Goal: Contribute content: Add original content to the website for others to see

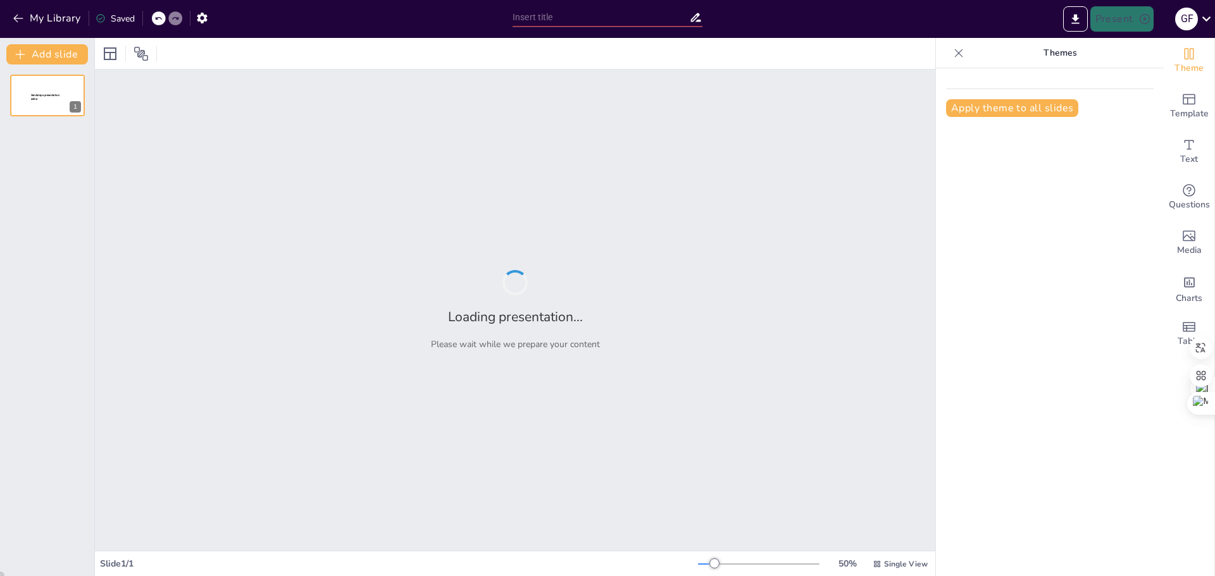
type input "Identificar dos resultados intermedios que mayor impactan en el resultado final"
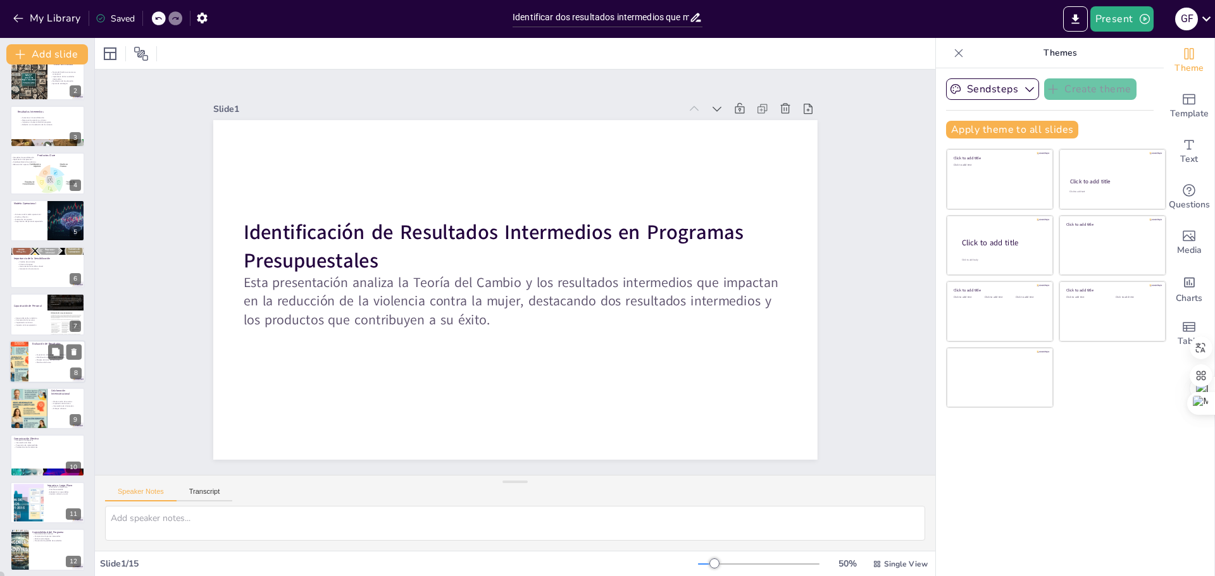
scroll to position [209, 0]
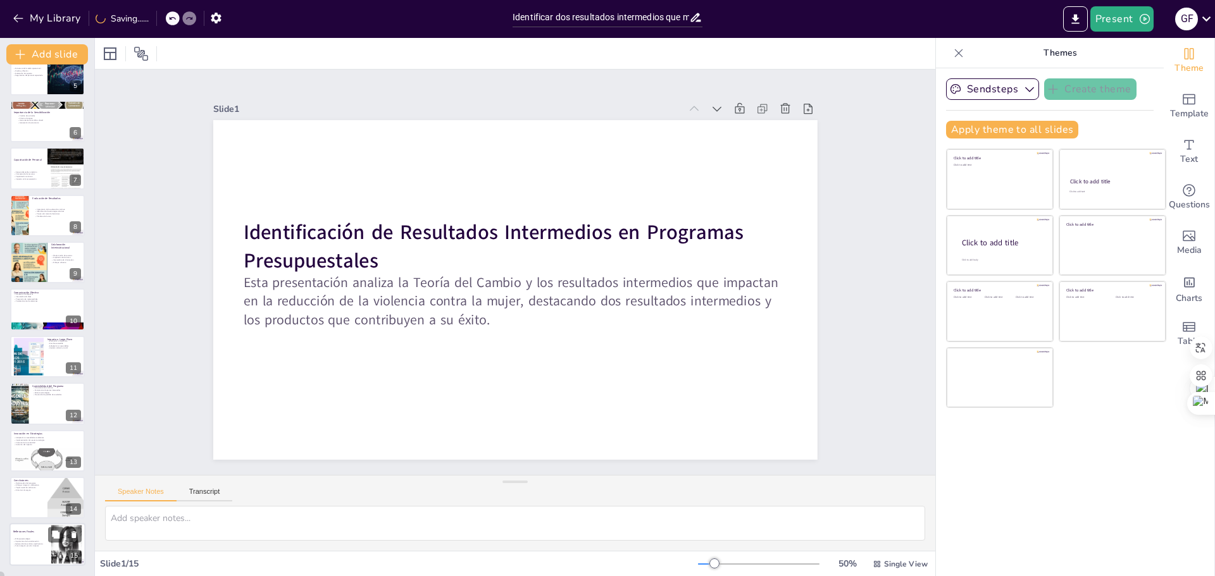
click at [70, 549] on div at bounding box center [66, 545] width 39 height 39
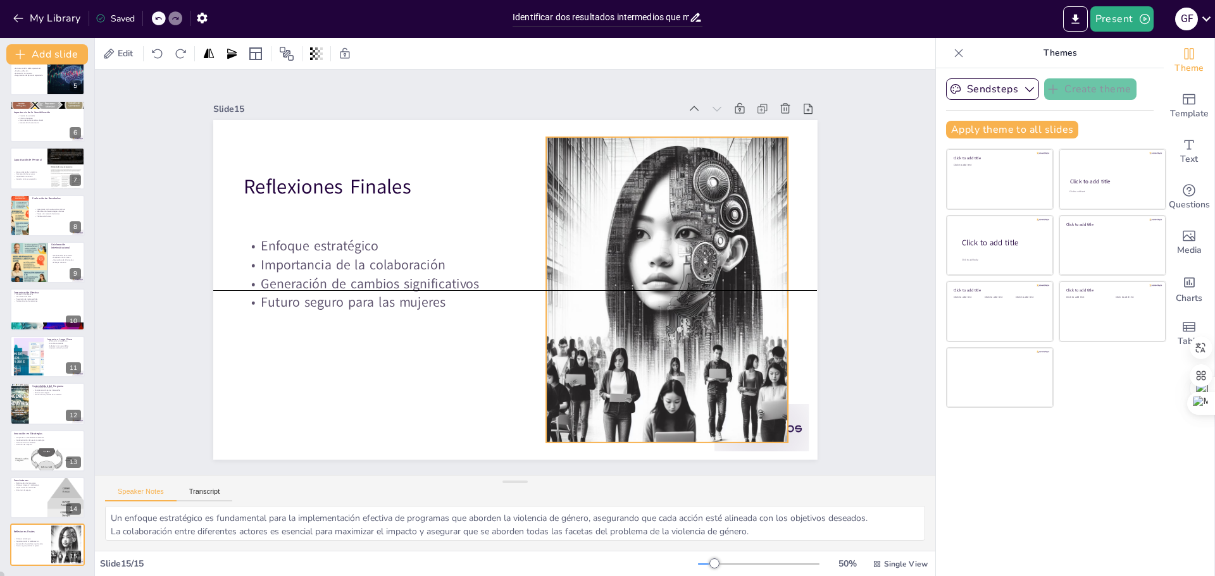
click at [629, 274] on div at bounding box center [653, 336] width 385 height 385
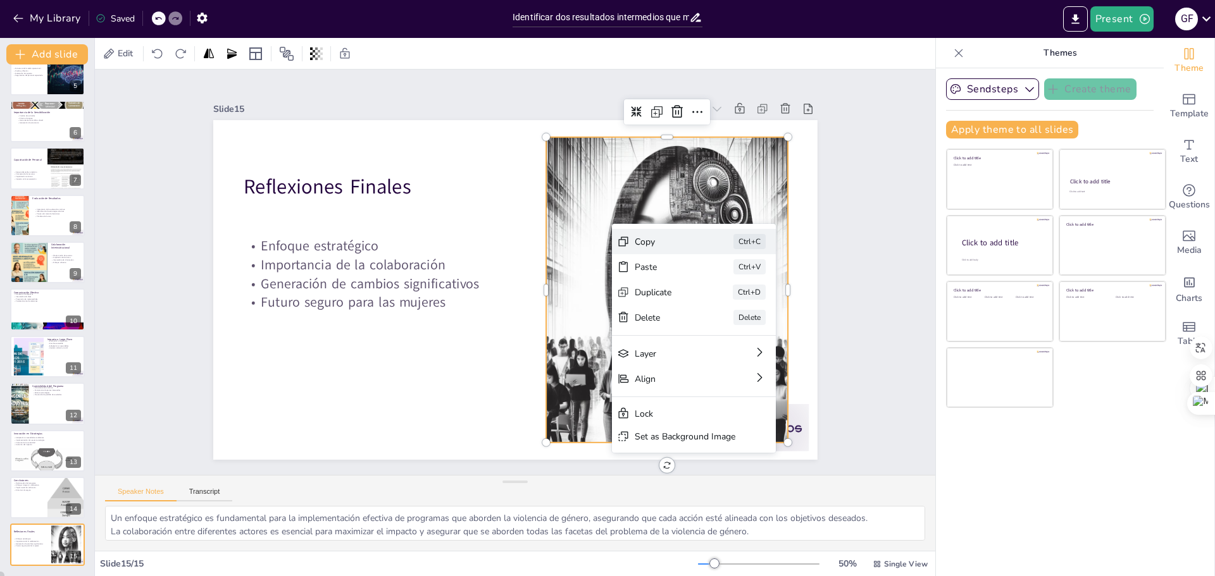
click at [705, 370] on div "Copy" at bounding box center [737, 385] width 64 height 31
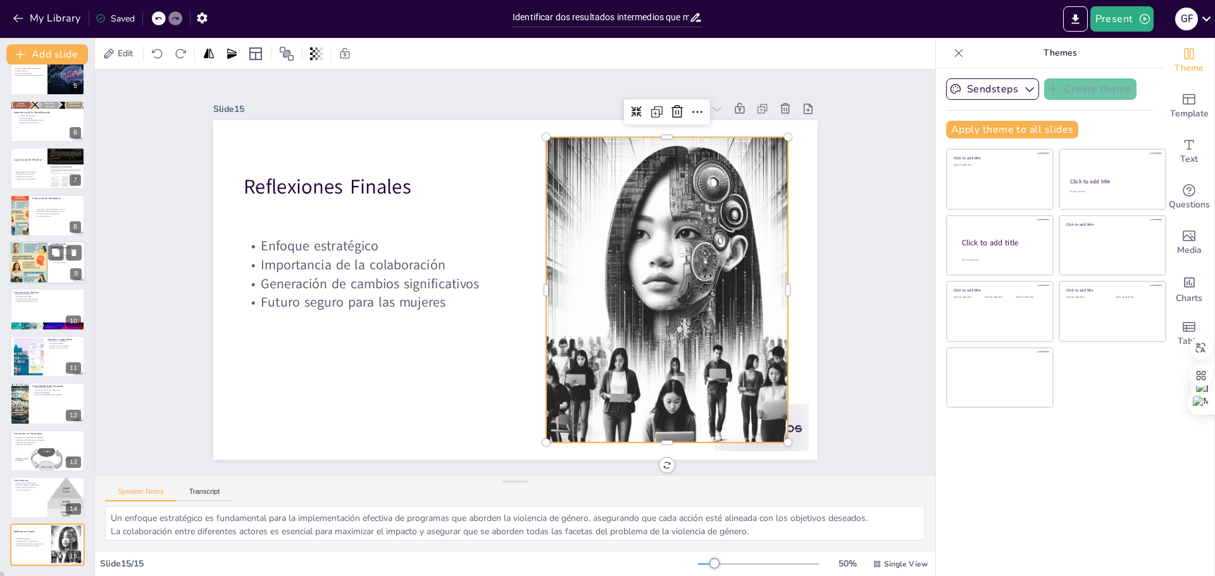
click at [30, 265] on div at bounding box center [28, 262] width 38 height 57
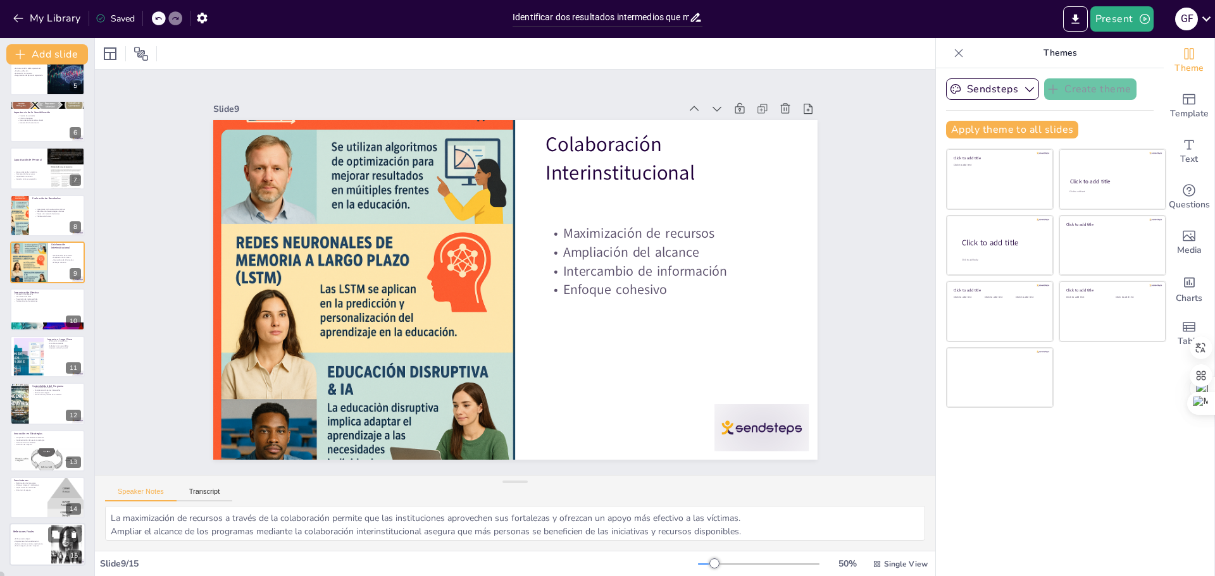
click at [77, 552] on div "15" at bounding box center [73, 556] width 15 height 11
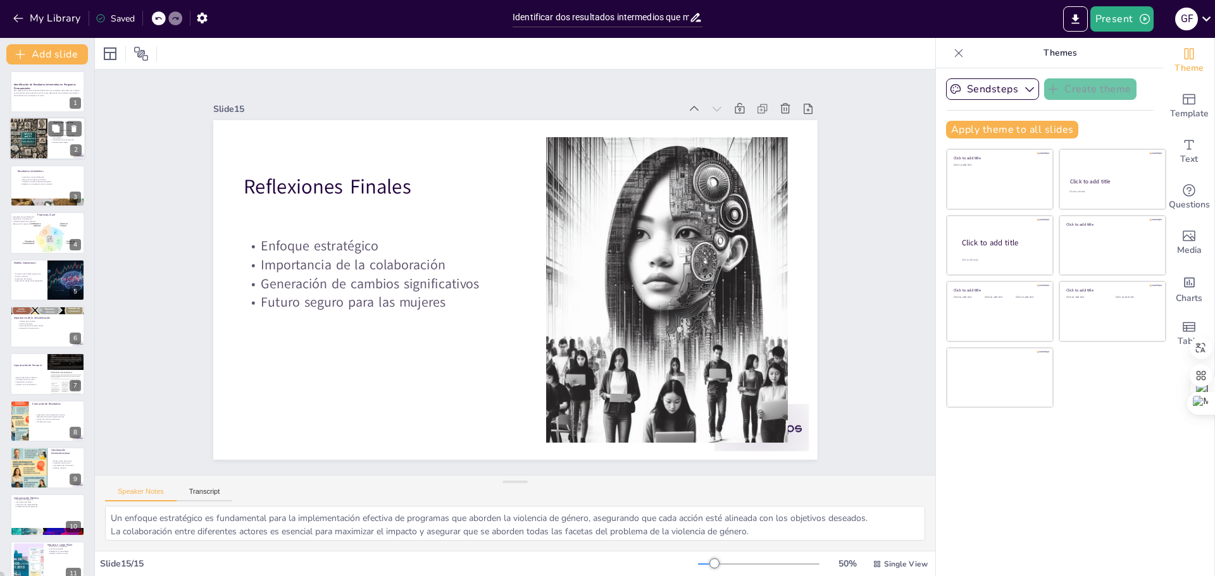
scroll to position [0, 0]
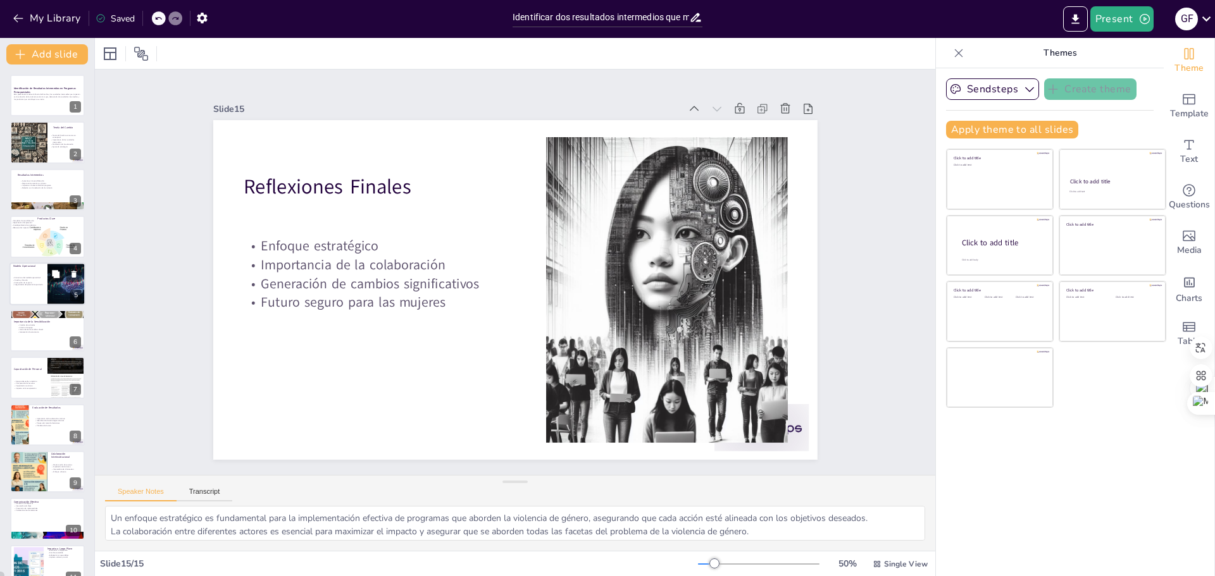
click at [65, 283] on div at bounding box center [66, 284] width 78 height 43
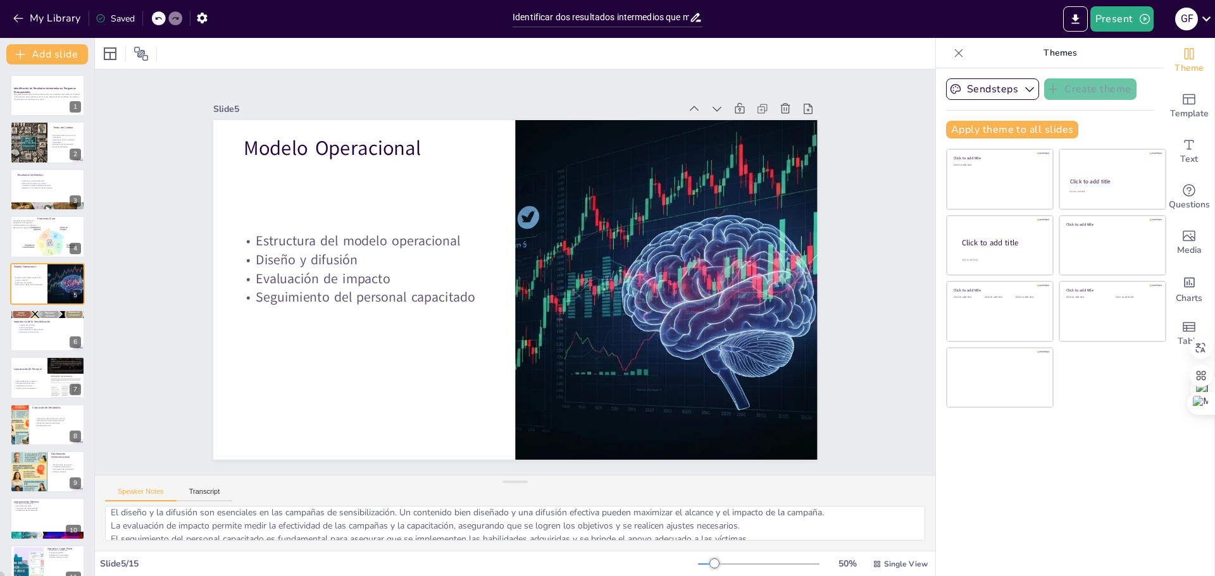
scroll to position [30, 0]
click at [46, 332] on p "Generación de conciencia" at bounding box center [51, 333] width 68 height 3
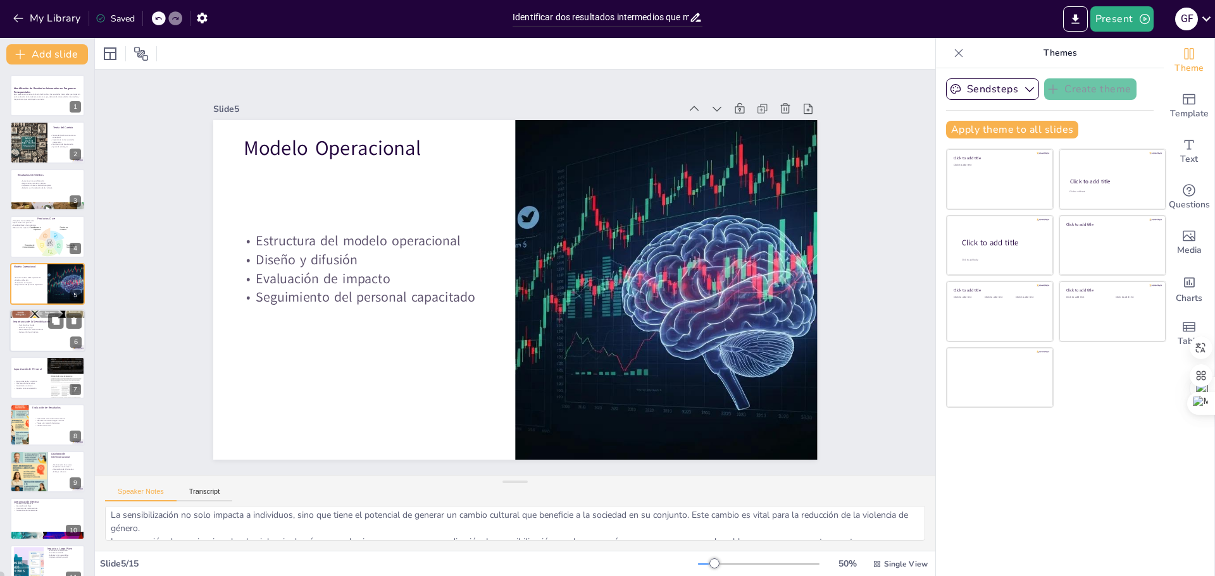
scroll to position [11, 0]
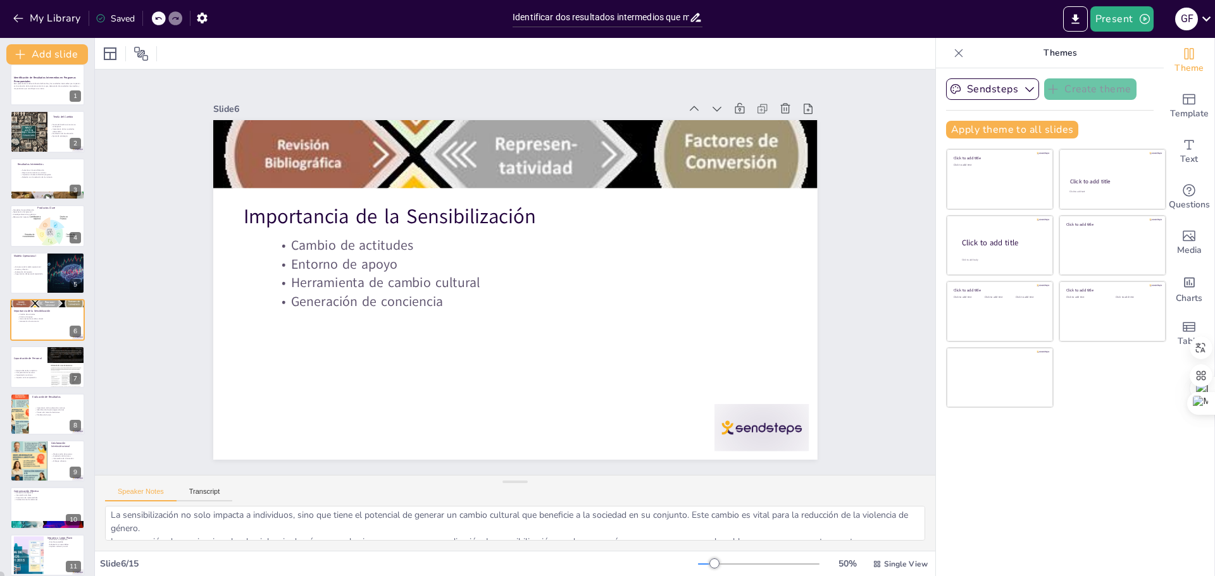
drag, startPoint x: 465, startPoint y: 477, endPoint x: 468, endPoint y: 463, distance: 13.5
click at [468, 463] on div "Slide 1 Identificación de Resultados Intermedios en Programas Presupuestales Es…" at bounding box center [515, 311] width 840 height 482
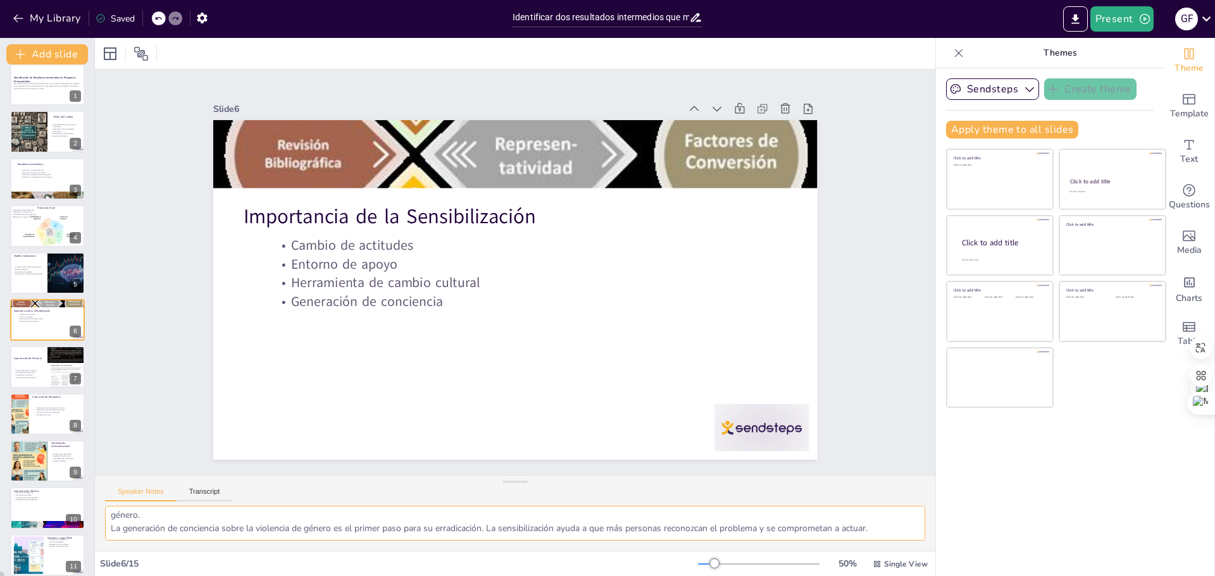
scroll to position [55, 0]
click at [56, 370] on div at bounding box center [66, 367] width 38 height 51
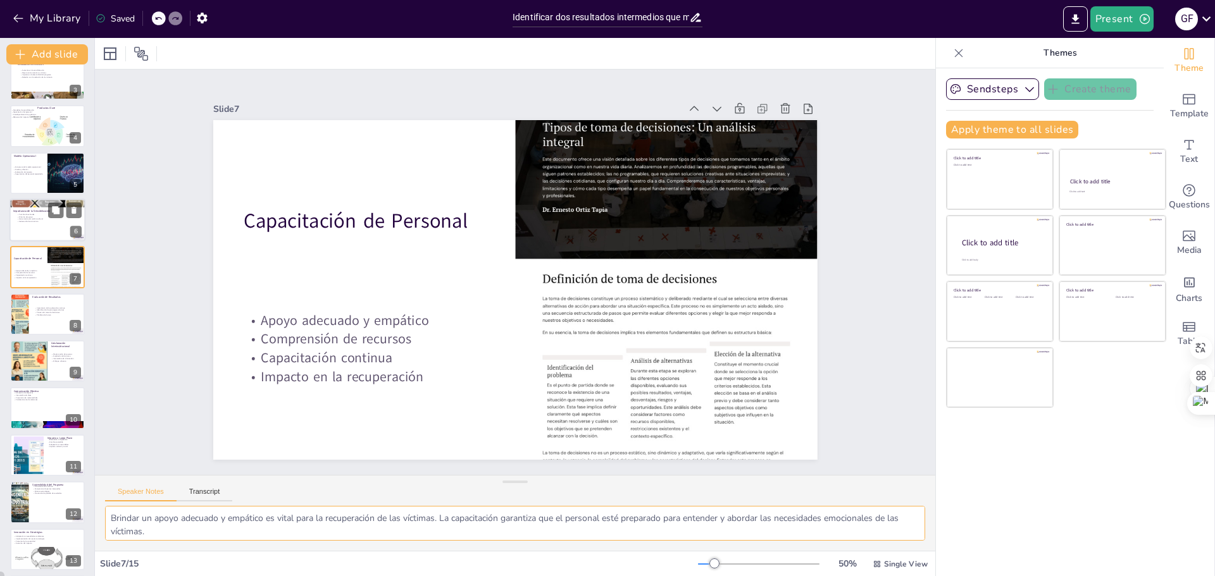
scroll to position [20, 0]
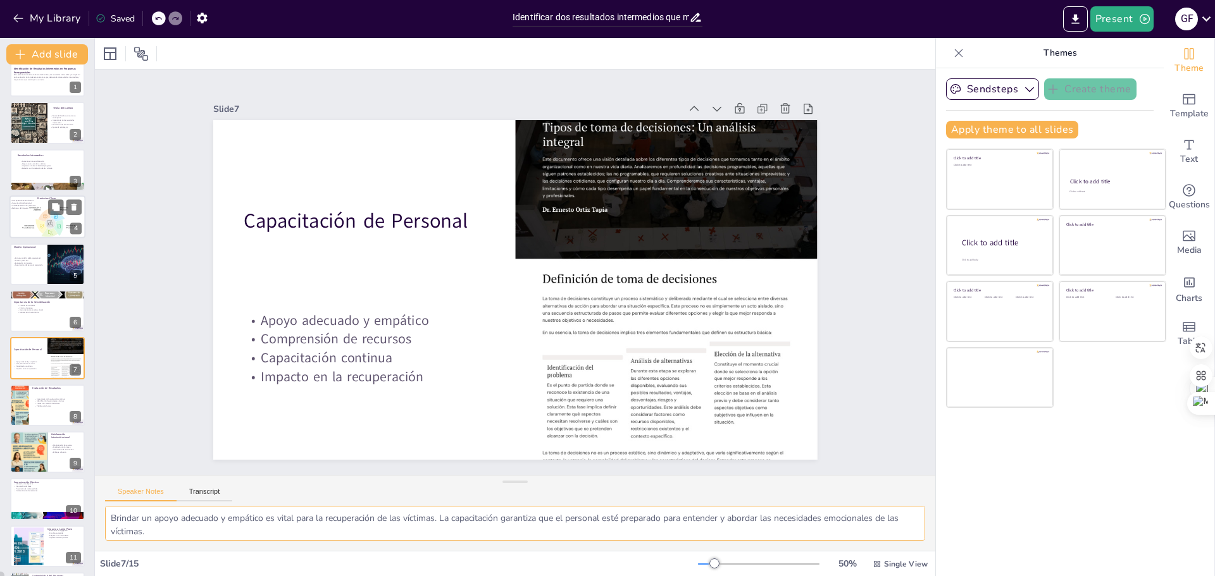
click at [30, 233] on div at bounding box center [50, 222] width 58 height 46
type textarea "Las campañas de sensibilización son fundamentales para educar a la población y …"
